Goal: Transaction & Acquisition: Purchase product/service

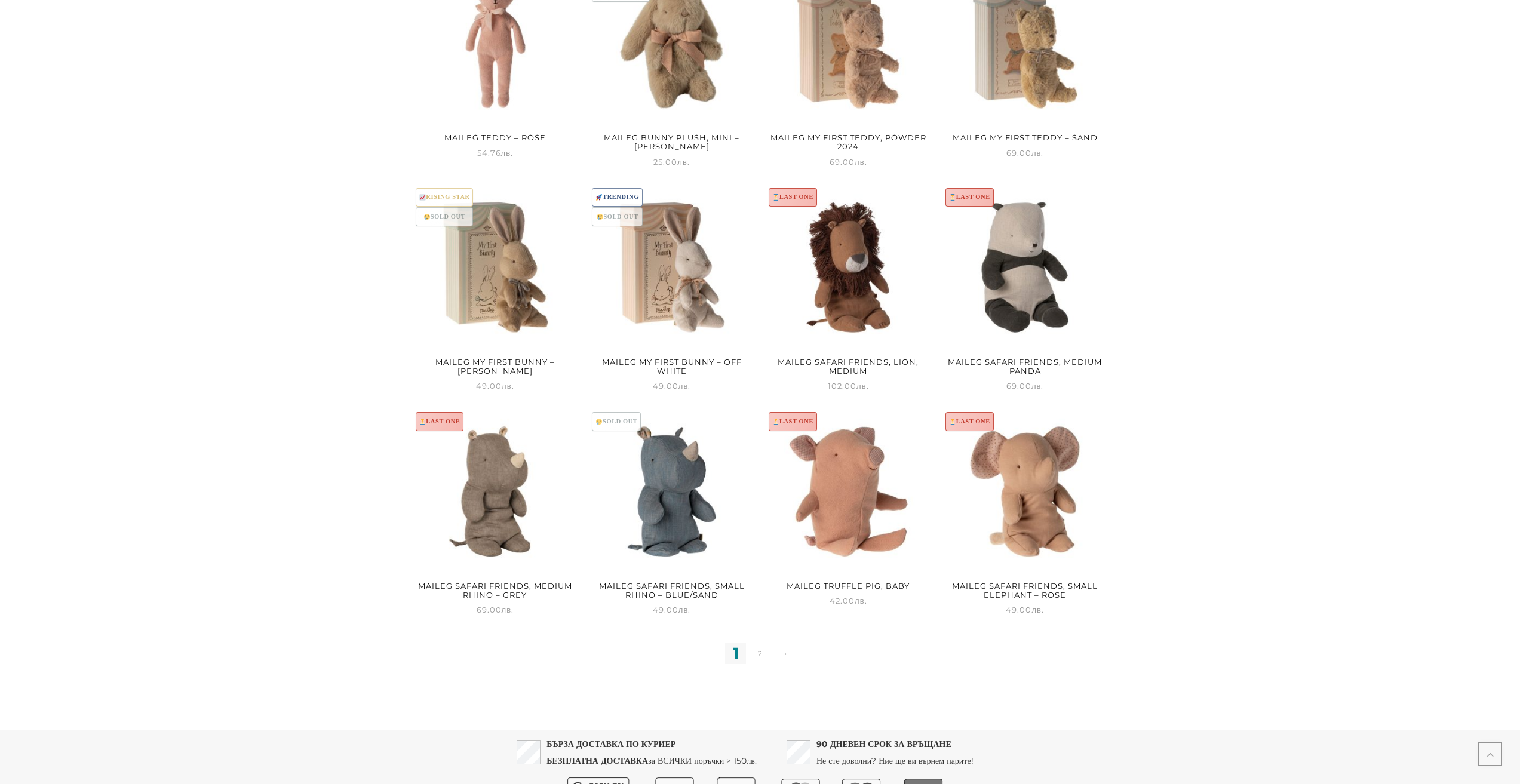
scroll to position [836, 0]
click at [759, 653] on link "2" at bounding box center [760, 652] width 21 height 21
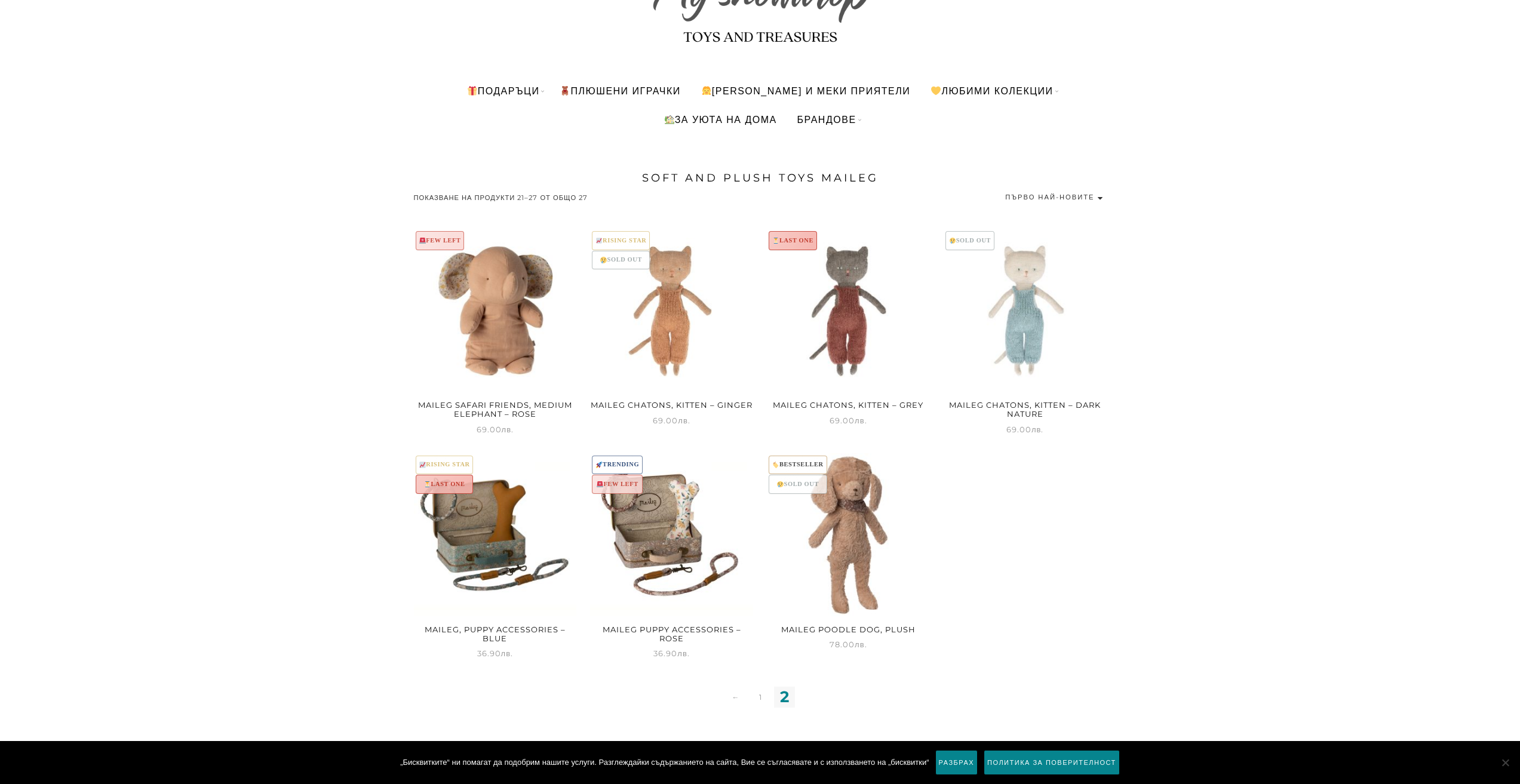
scroll to position [179, 0]
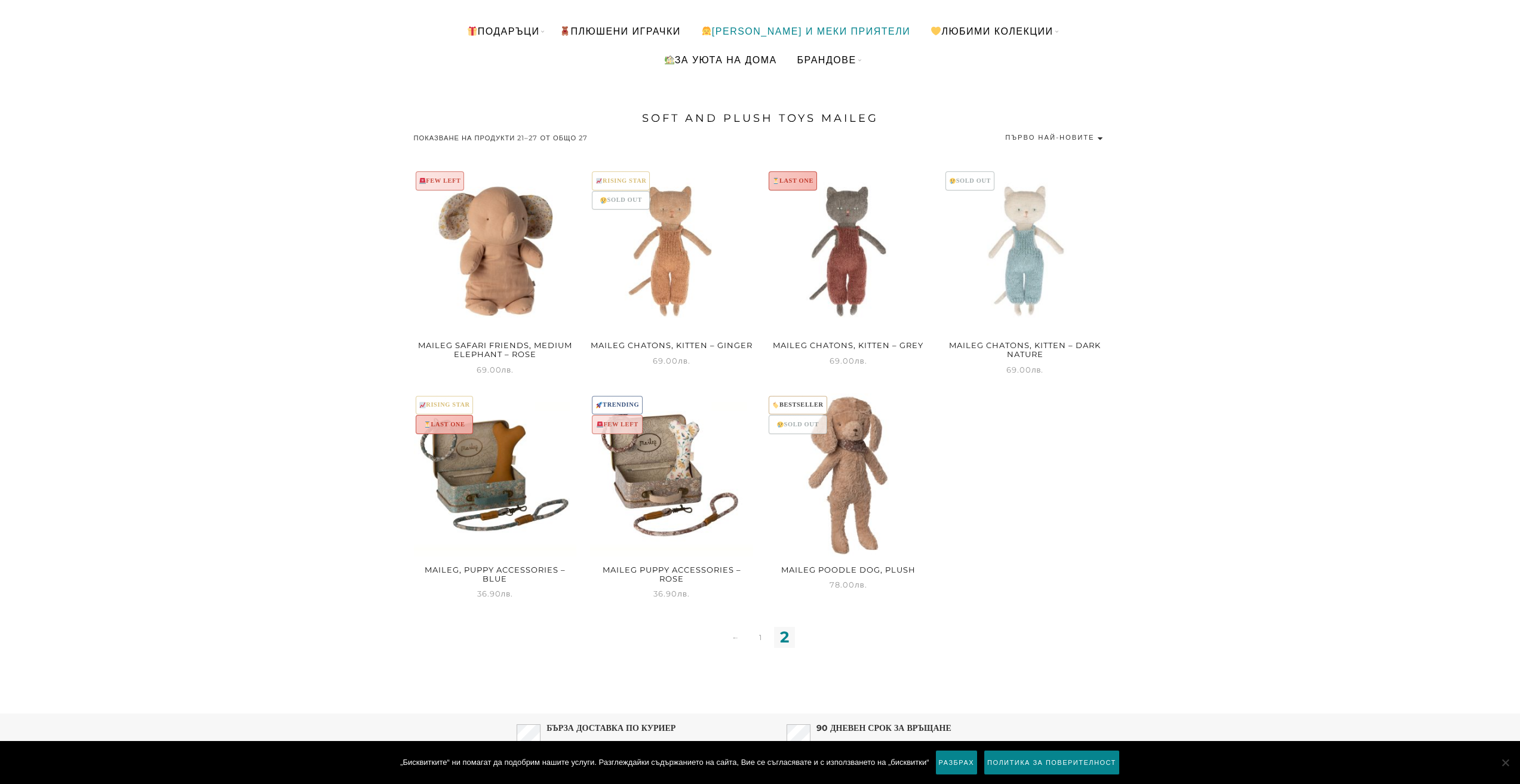
click at [795, 28] on link "[PERSON_NAME] и меки приятели" at bounding box center [806, 31] width 228 height 29
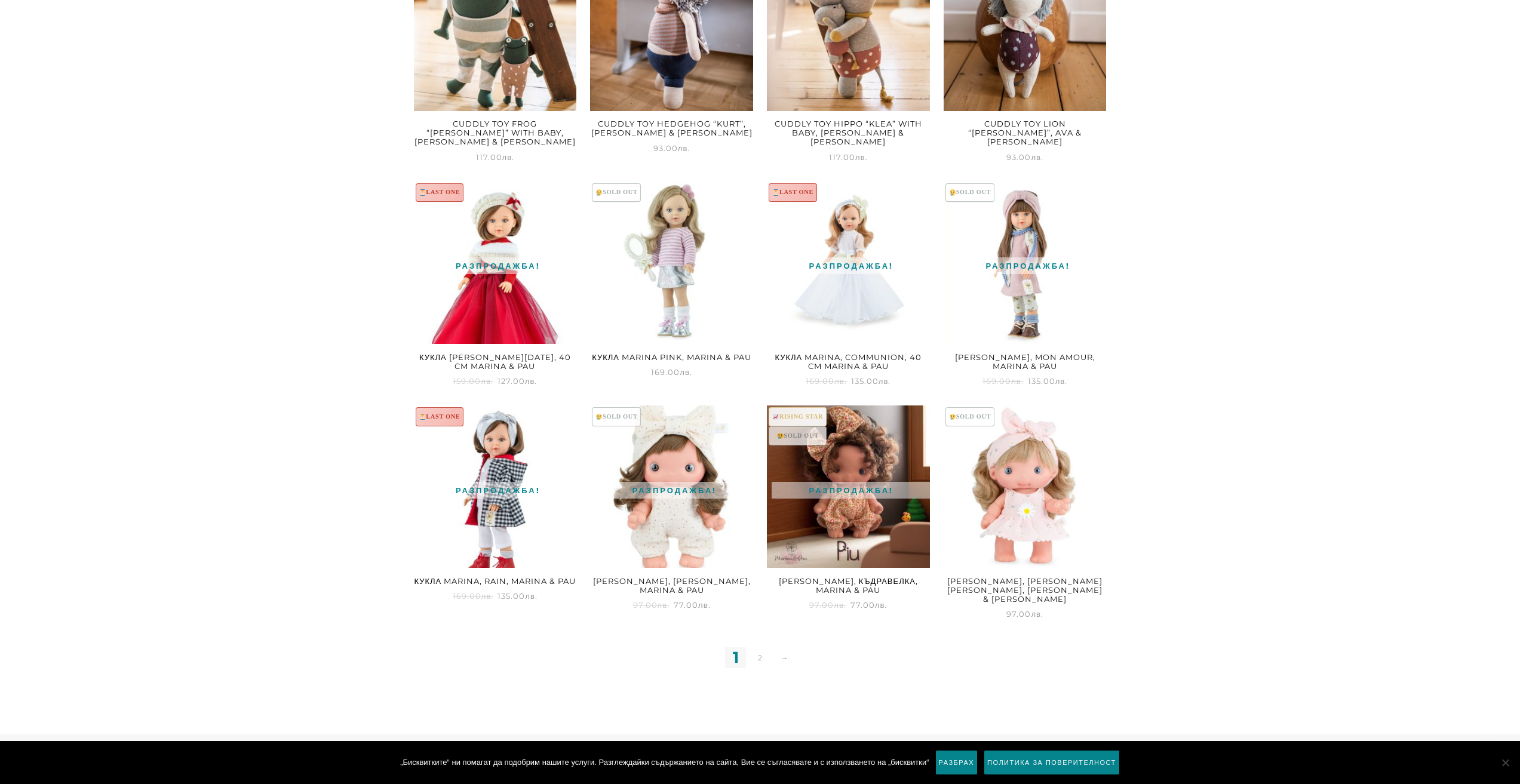
scroll to position [1310, 0]
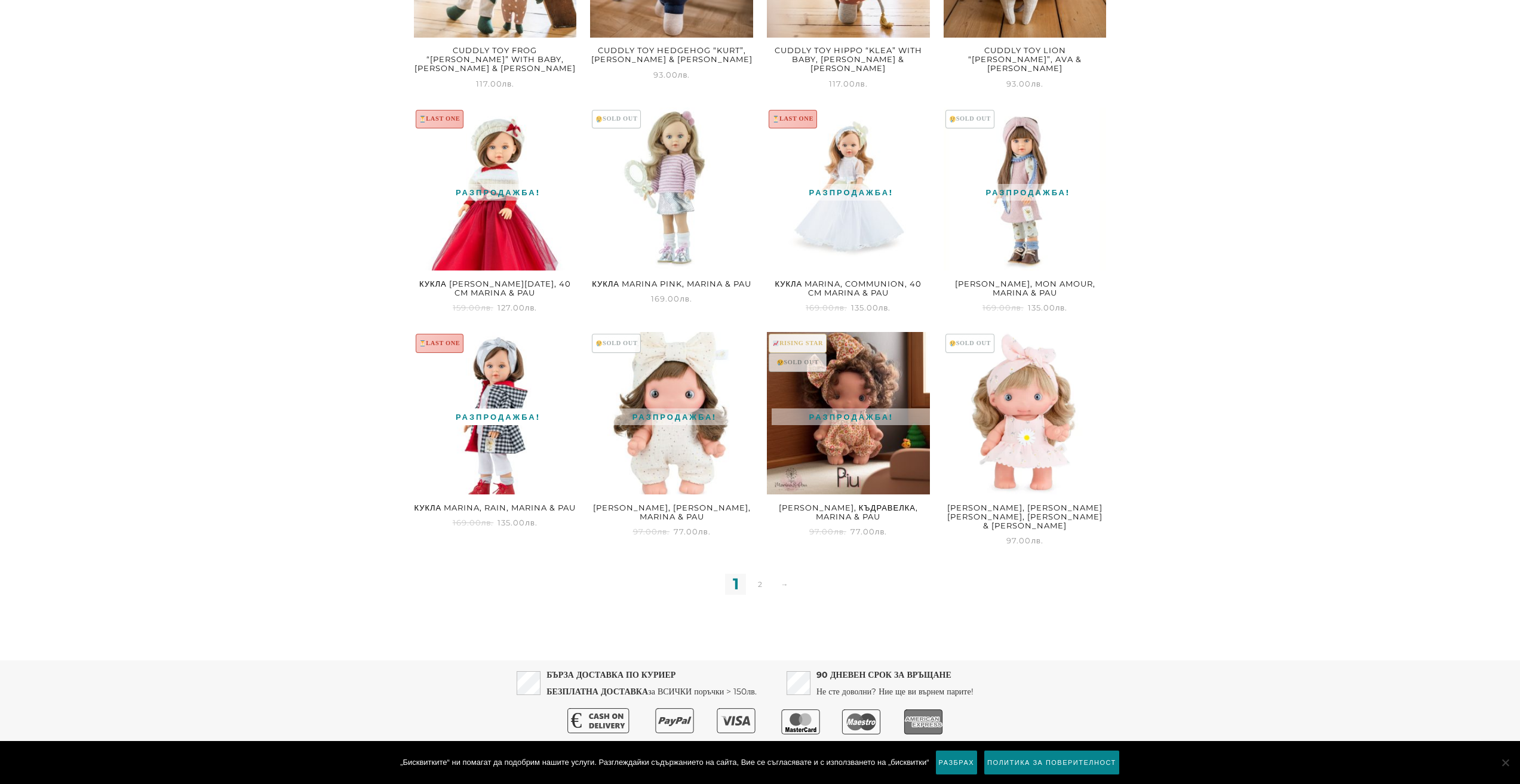
click at [489, 430] on img at bounding box center [496, 413] width 163 height 163
